Goal: Navigation & Orientation: Go to known website

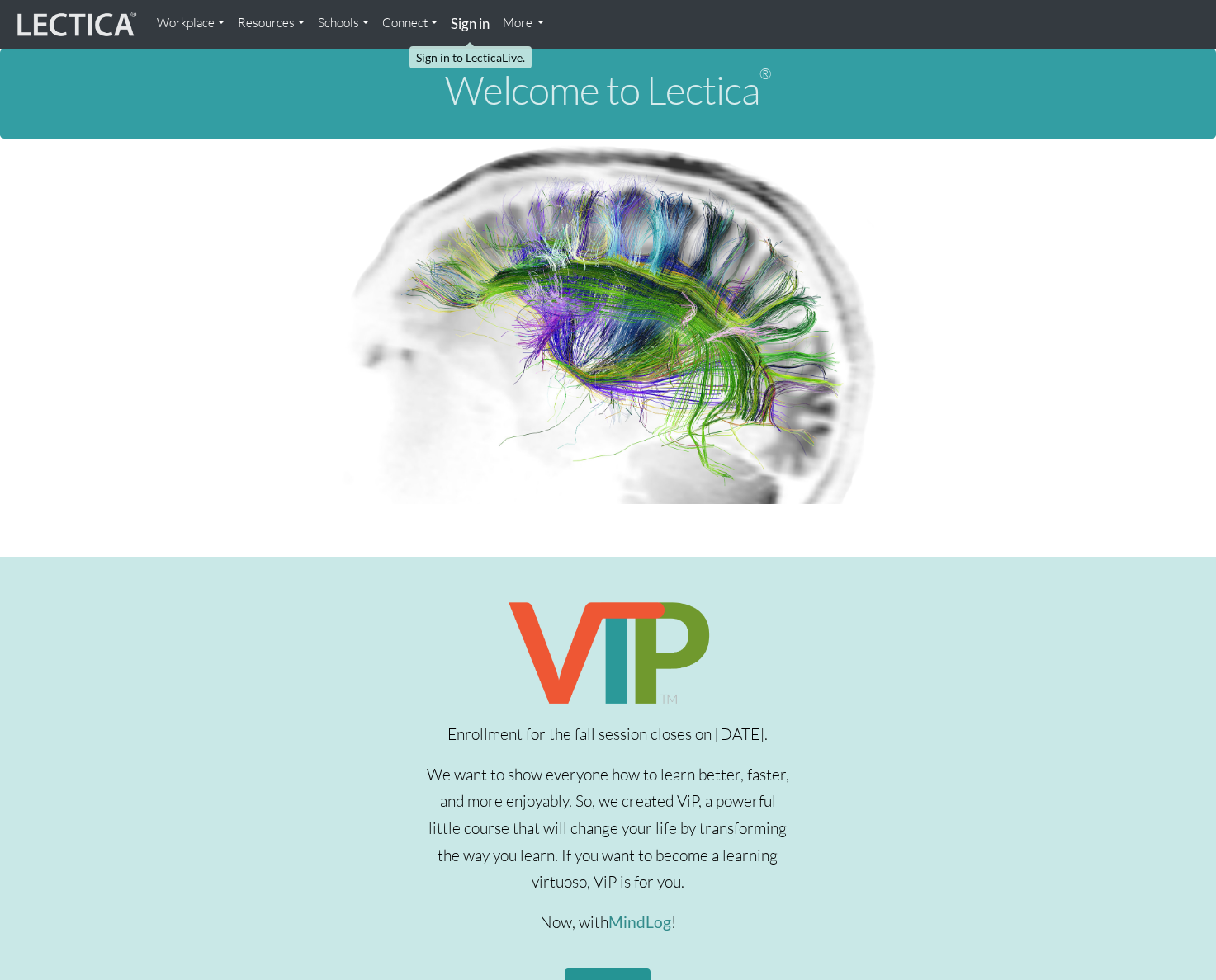
click at [473, 28] on strong "Sign in" at bounding box center [470, 24] width 39 height 17
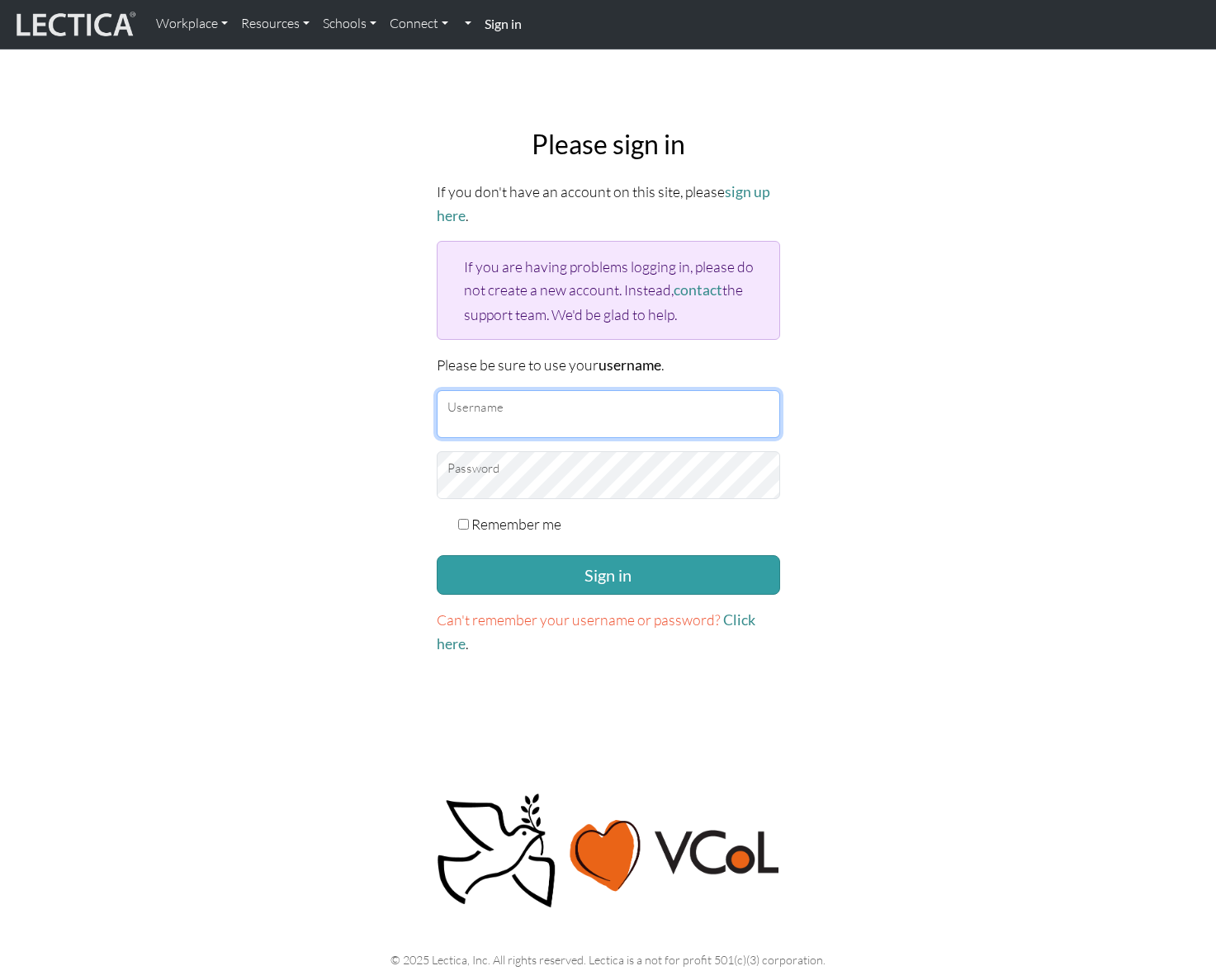
click at [561, 412] on input "Username" at bounding box center [608, 414] width 344 height 48
type input "amcorreia"
click at [437, 555] on button "Sign in" at bounding box center [608, 574] width 344 height 39
